Goal: Find specific page/section: Find specific page/section

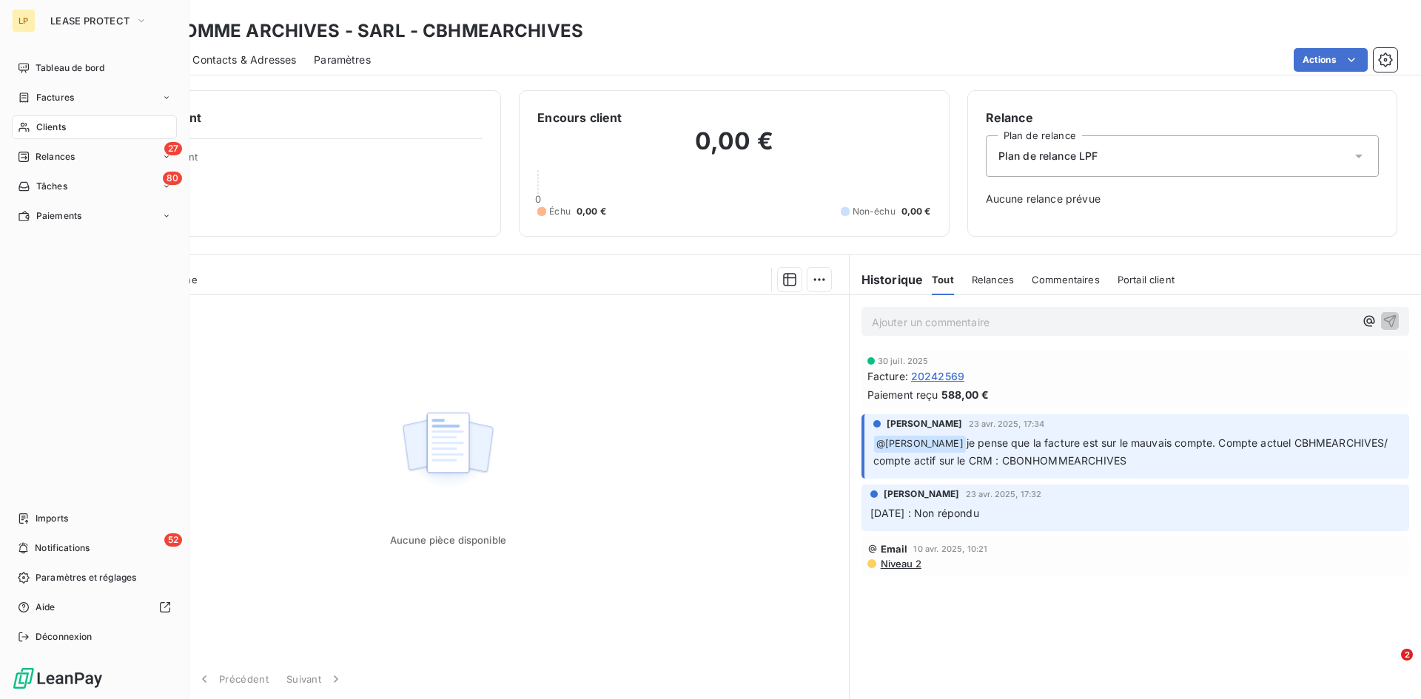
click at [67, 129] on div "Clients" at bounding box center [94, 127] width 165 height 24
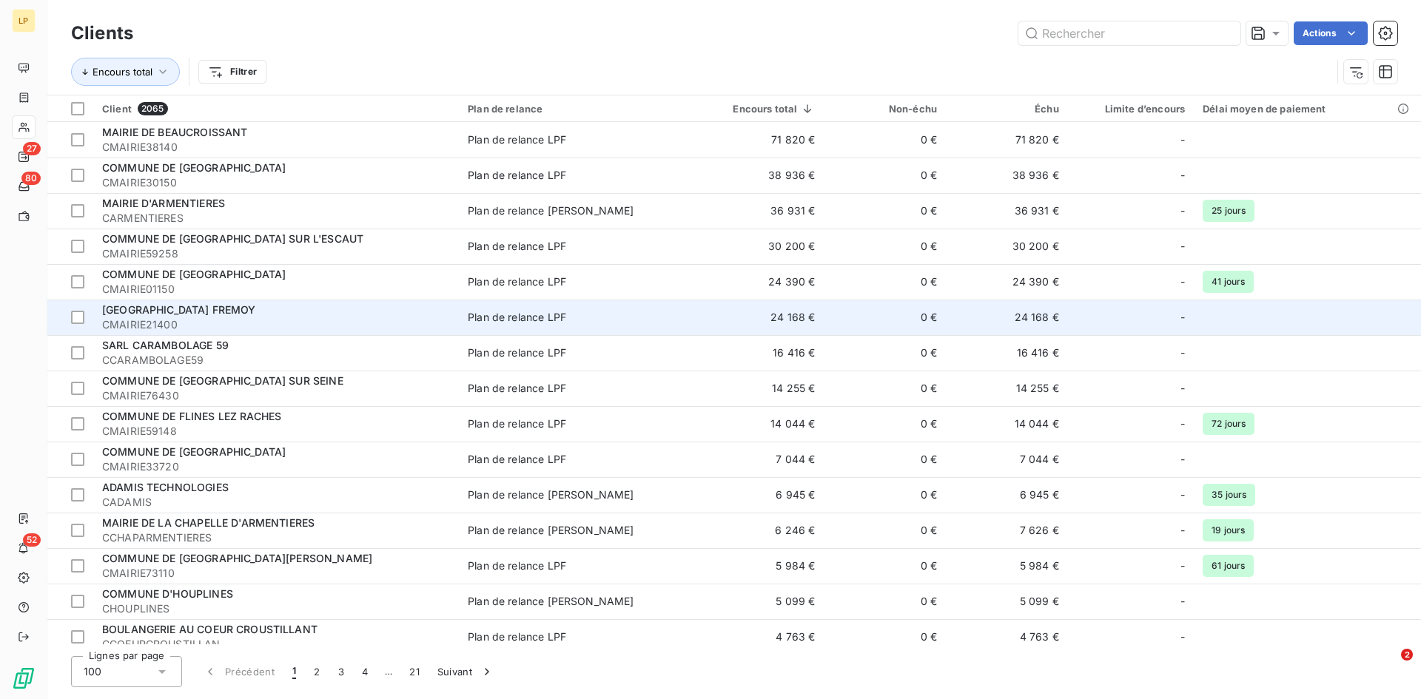
click at [370, 314] on div "MAIRIE DE COURCELLES FREMOY" at bounding box center [276, 310] width 348 height 15
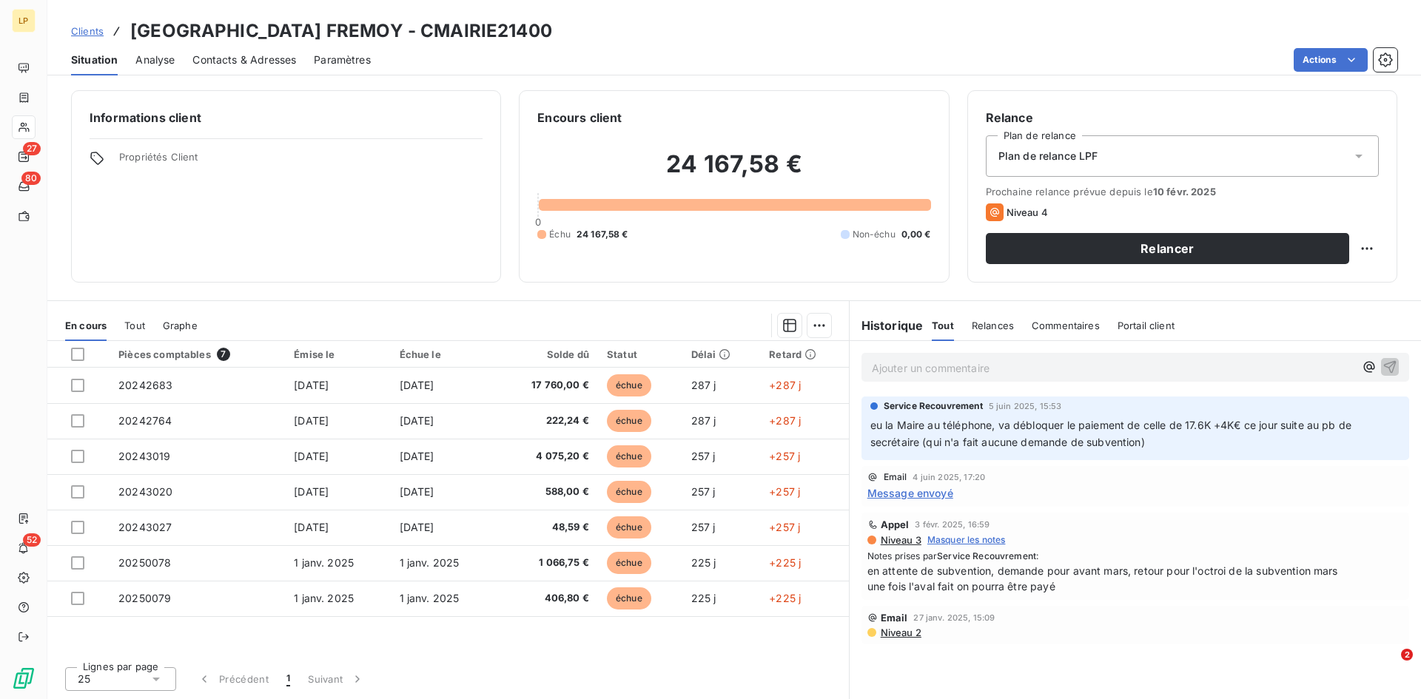
click at [127, 328] on span "Tout" at bounding box center [134, 326] width 21 height 12
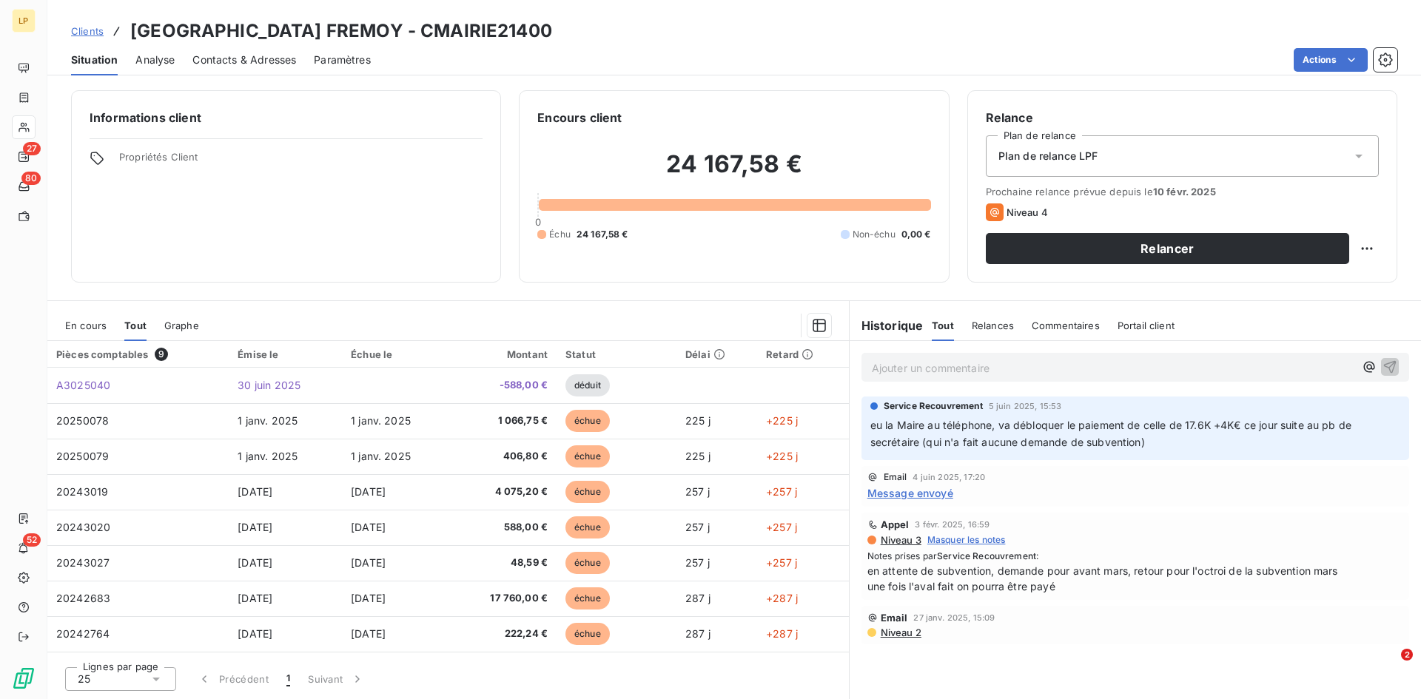
click at [534, 24] on h3 "MAIRIE DE COURCELLES FREMOY - CMAIRIE21400" at bounding box center [341, 31] width 422 height 27
copy h3 "CMAIRIE21400"
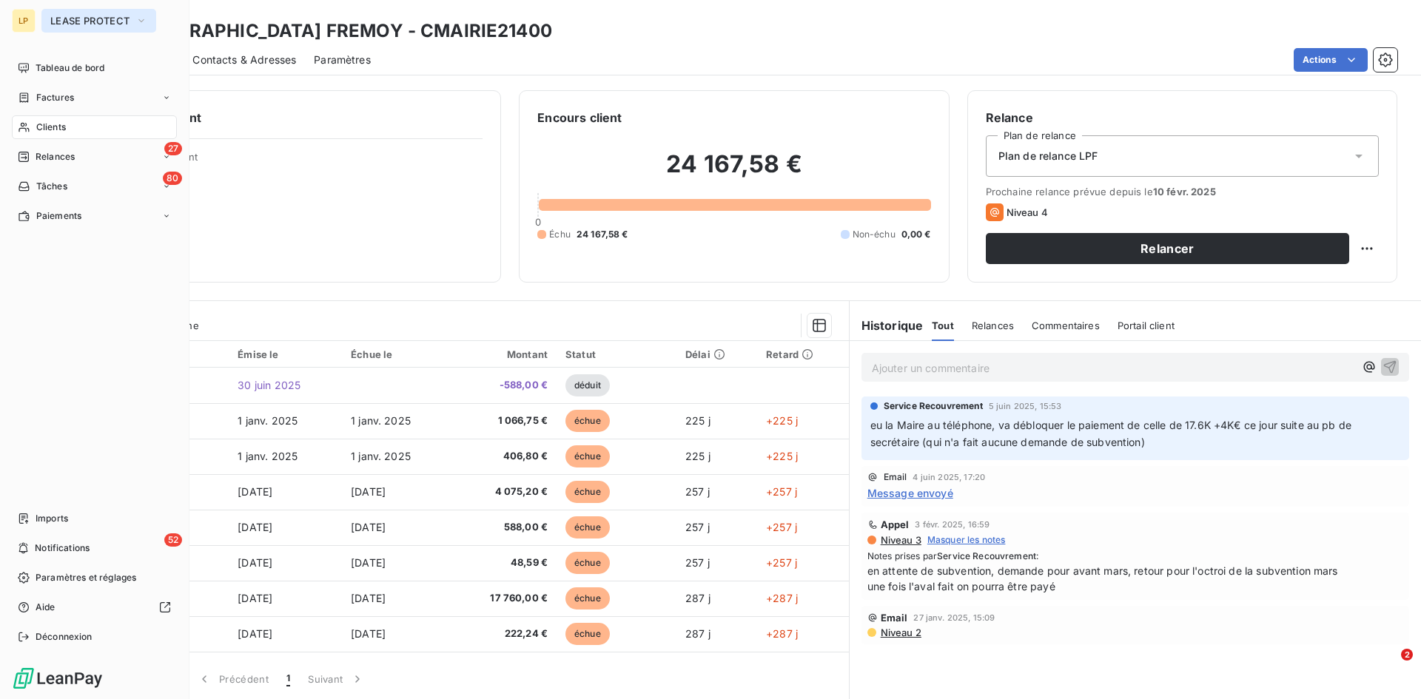
click at [55, 28] on button "LEASE PROTECT" at bounding box center [98, 21] width 115 height 24
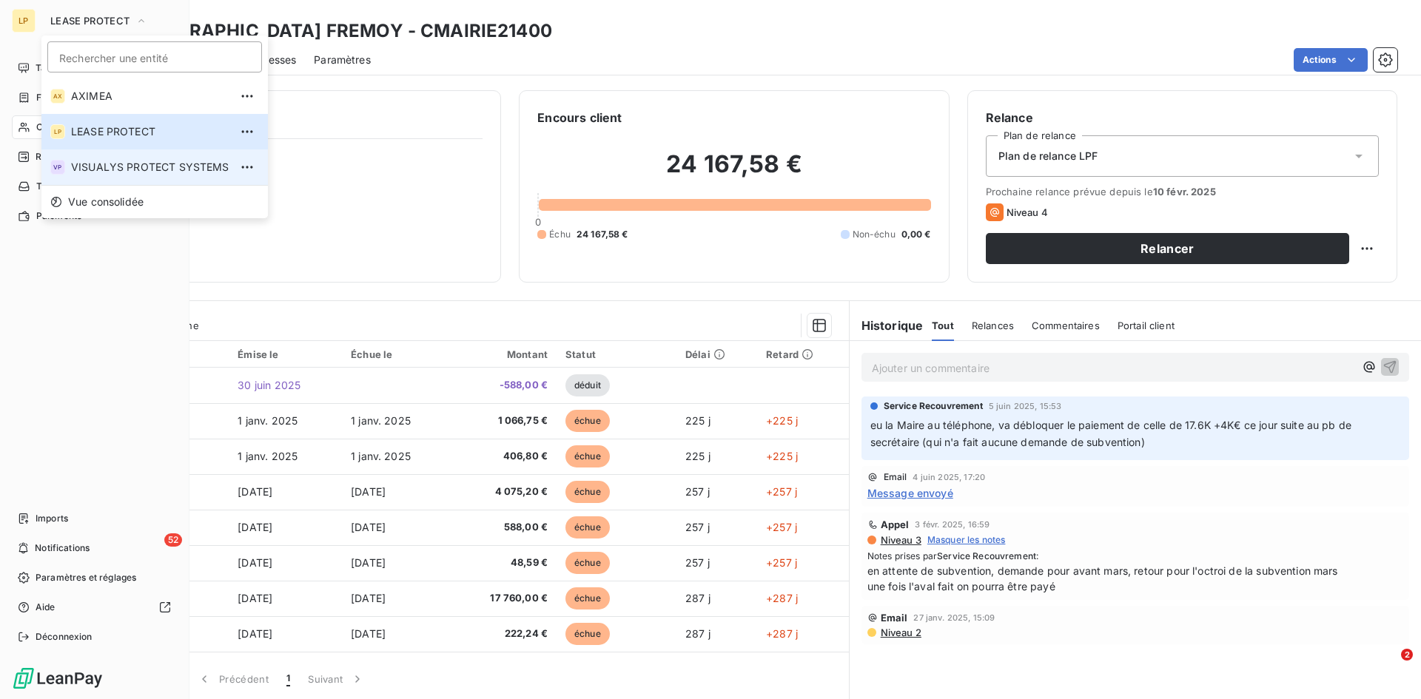
click at [124, 184] on li "VP VISUALYS PROTECT SYSTEMS" at bounding box center [154, 167] width 226 height 36
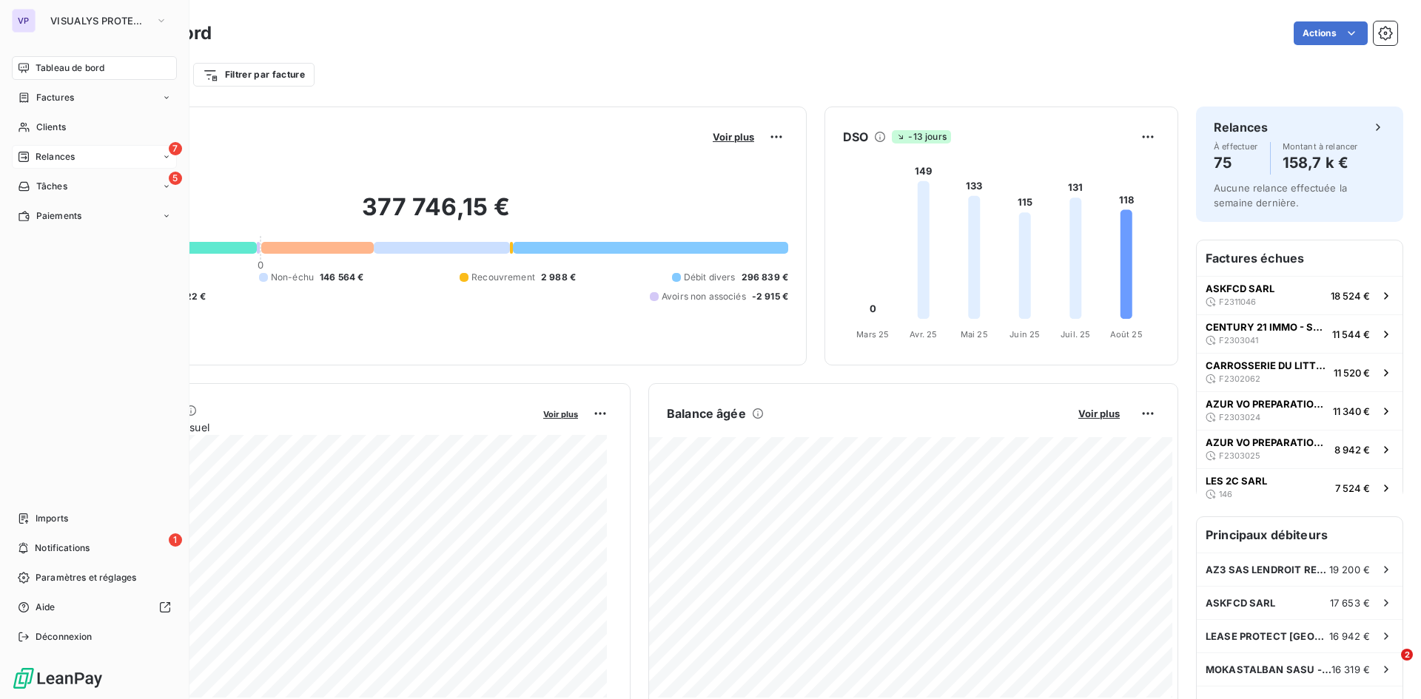
click at [44, 159] on span "Relances" at bounding box center [55, 156] width 39 height 13
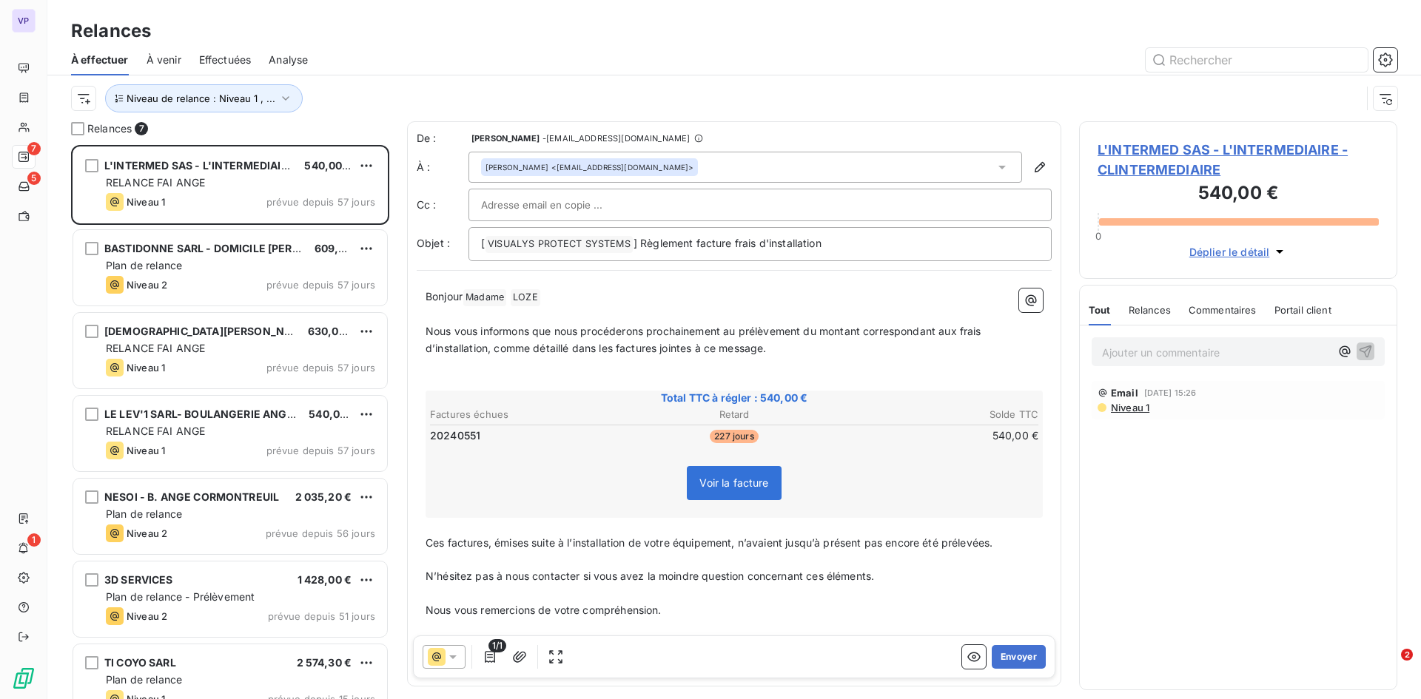
click at [292, 55] on span "Analyse" at bounding box center [288, 60] width 39 height 15
